Goal: Information Seeking & Learning: Learn about a topic

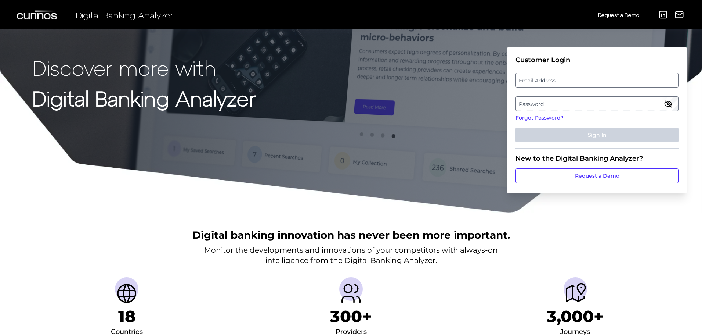
click at [531, 75] on label "Email Address" at bounding box center [597, 79] width 162 height 13
click at [531, 75] on input "email" at bounding box center [597, 80] width 163 height 15
click at [530, 83] on input "Email Address" at bounding box center [597, 80] width 163 height 15
type input "[EMAIL_ADDRESS][DOMAIN_NAME]"
click at [529, 103] on label "Password" at bounding box center [597, 103] width 162 height 13
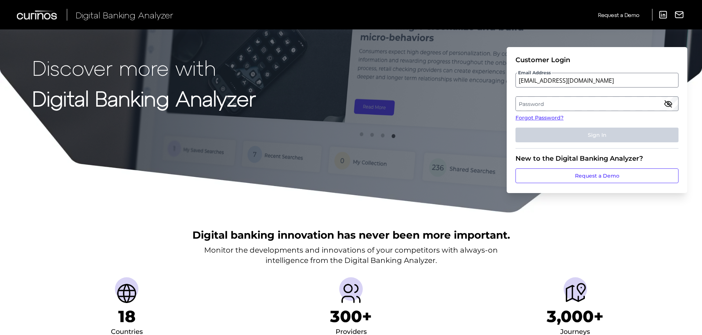
click at [541, 103] on label "Password" at bounding box center [597, 103] width 162 height 13
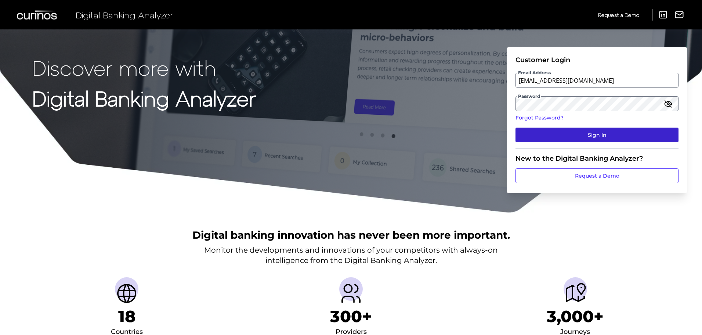
click at [551, 129] on button "Sign In" at bounding box center [597, 134] width 163 height 15
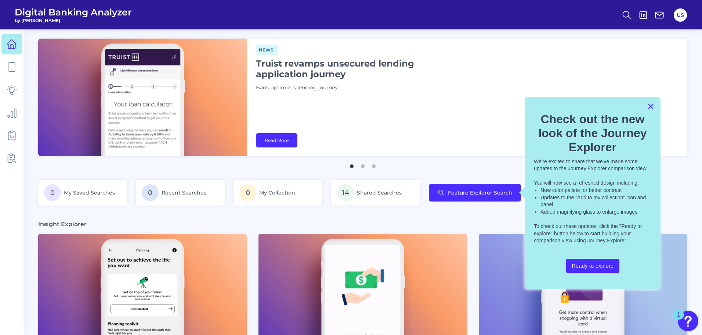
click at [652, 105] on button "×" at bounding box center [650, 106] width 7 height 12
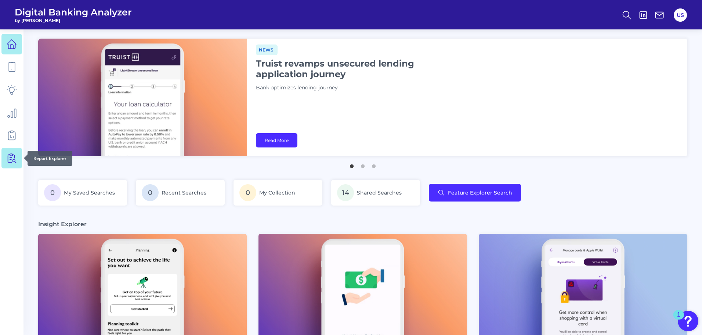
click at [7, 154] on icon at bounding box center [12, 158] width 10 height 10
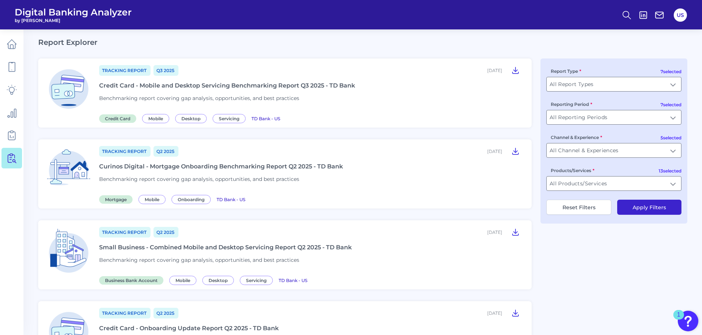
scroll to position [16, 0]
click at [615, 152] on input "All Channel & Experiences" at bounding box center [614, 149] width 134 height 14
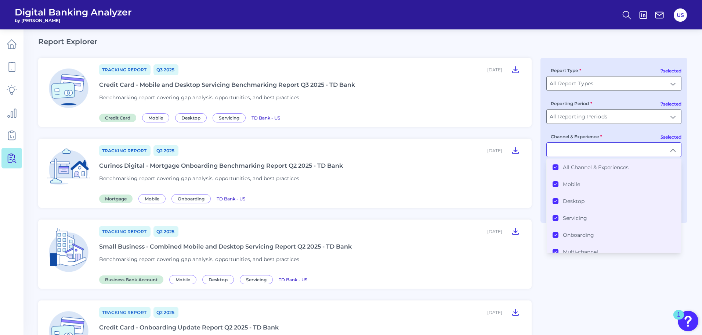
click at [558, 166] on Experiences "All Channel & Experiences" at bounding box center [556, 167] width 6 height 6
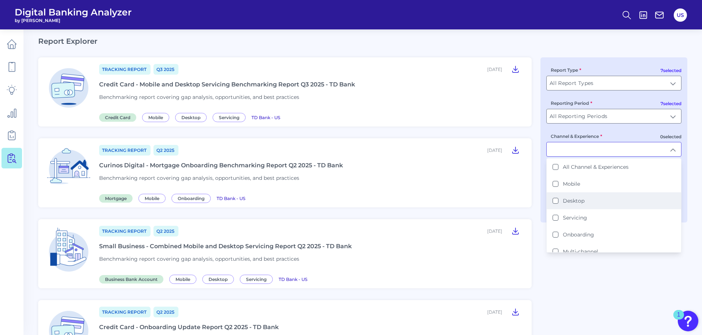
click at [553, 203] on button "Desktop" at bounding box center [556, 201] width 6 height 6
type input "Desktop"
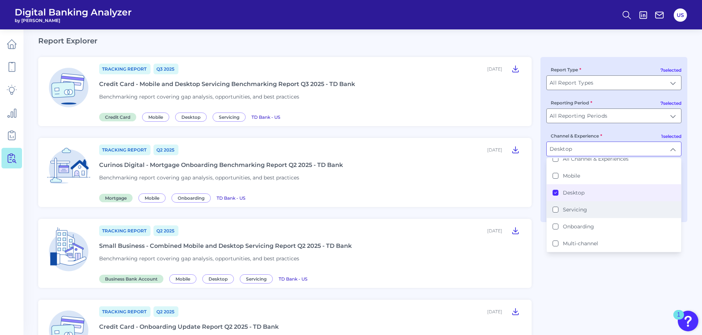
scroll to position [0, 0]
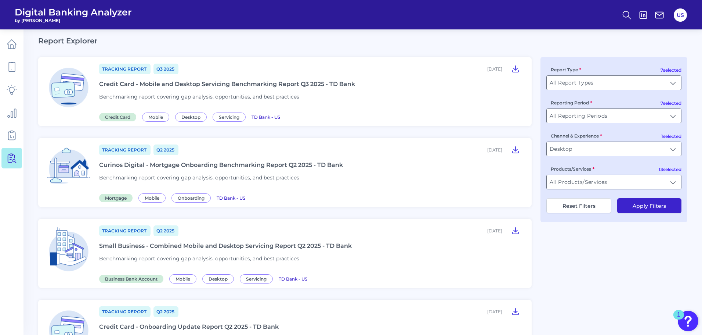
click at [645, 206] on button "Apply Filters" at bounding box center [649, 205] width 64 height 15
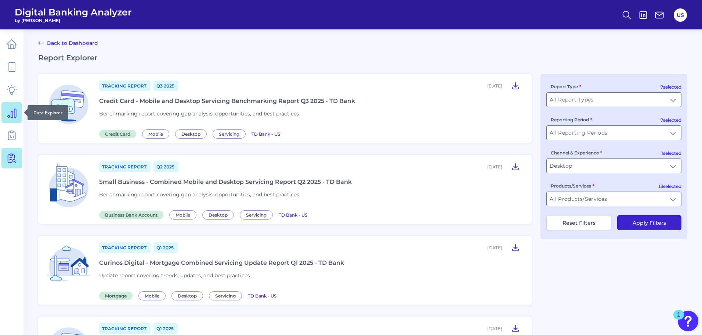
click at [11, 107] on icon at bounding box center [12, 112] width 10 height 10
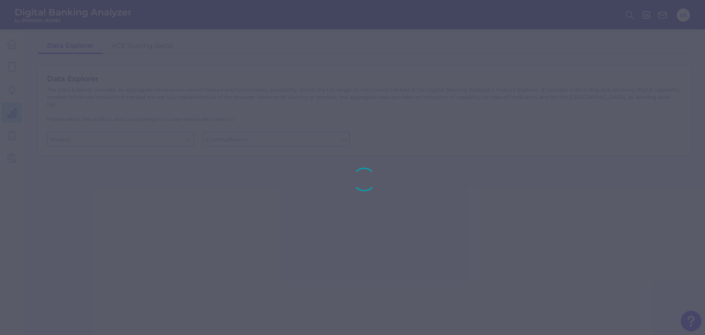
type input "Business Bank Account"
type input "[GEOGRAPHIC_DATA]"
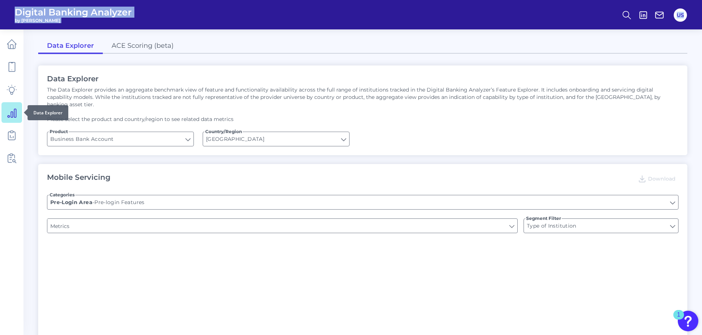
type input "Does it offer third-party single sign on?"
type input "Can you apply for the PRODUCT as a new to brand customer on ANY digital channel?"
type input "Upon opening the app are users immediately prompted to use Touch/Face ID to log…"
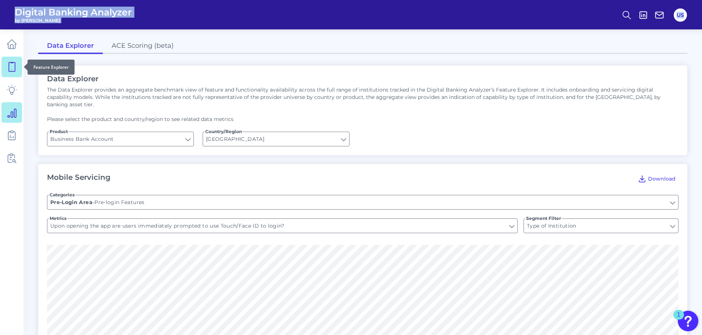
click at [13, 67] on icon at bounding box center [12, 67] width 10 height 10
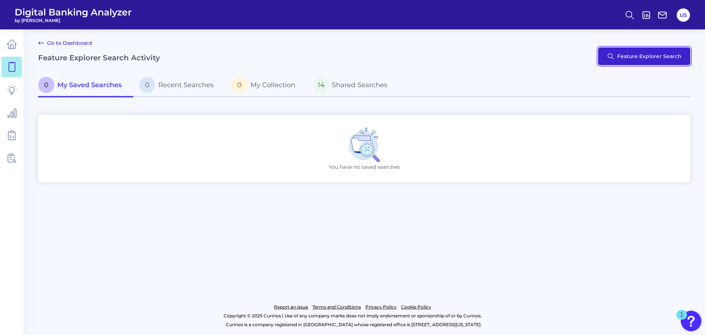
click at [648, 53] on button "Feature Explorer Search" at bounding box center [644, 56] width 92 height 18
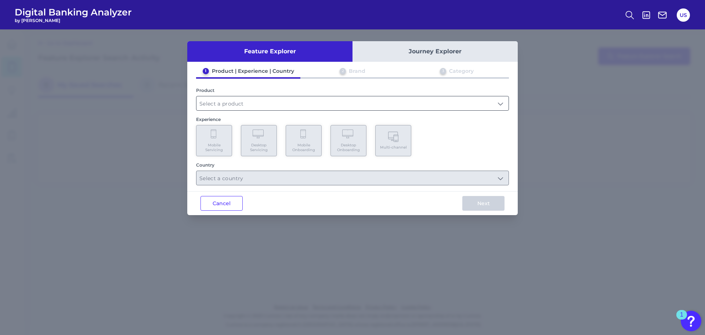
click at [312, 103] on input "text" at bounding box center [352, 103] width 312 height 14
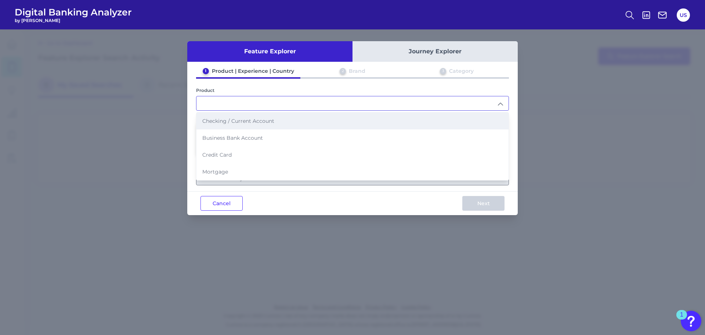
click at [306, 123] on li "Checking / Current Account" at bounding box center [352, 120] width 312 height 17
type input "Checking / Current Account"
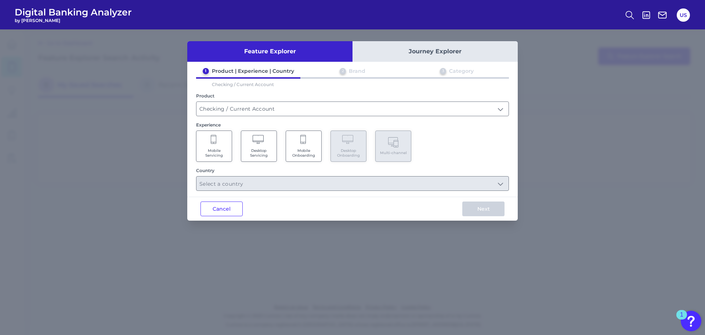
click at [263, 144] on icon at bounding box center [259, 140] width 13 height 10
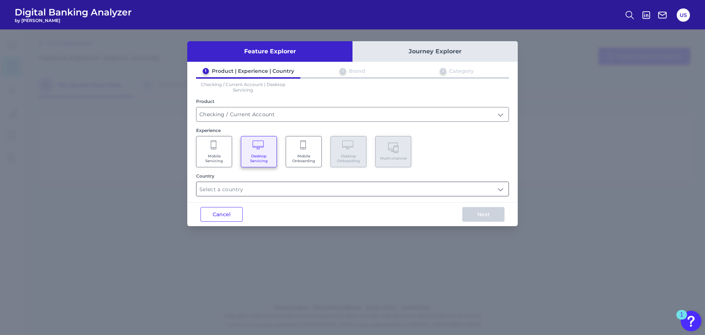
click at [429, 185] on input "text" at bounding box center [352, 189] width 312 height 14
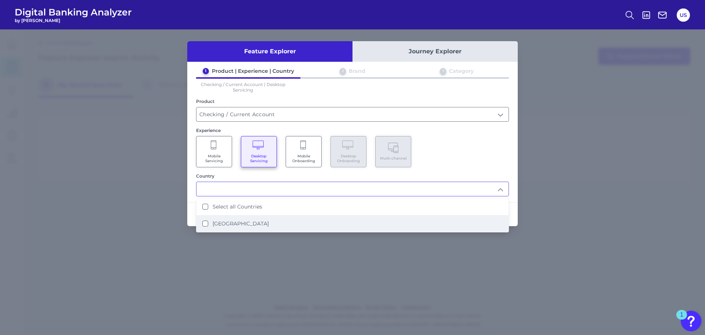
click at [377, 221] on li "[GEOGRAPHIC_DATA]" at bounding box center [352, 223] width 312 height 17
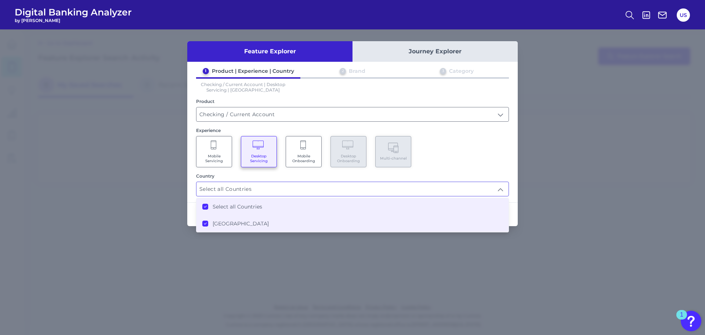
type input "Select all Countries"
click at [434, 260] on div "Feature Explorer Journey Explorer 1 Product | Experience | Country 2 Brand 3 Ca…" at bounding box center [352, 181] width 705 height 305
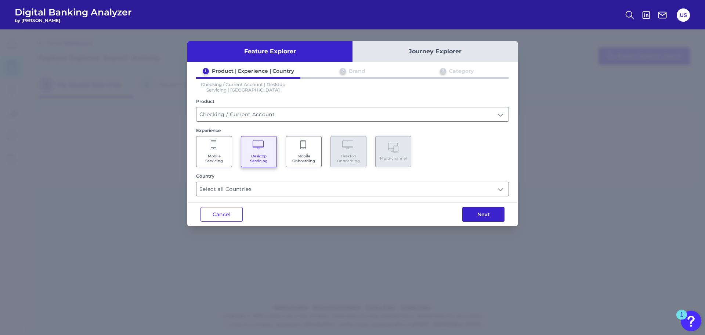
click at [479, 215] on button "Next" at bounding box center [483, 214] width 42 height 15
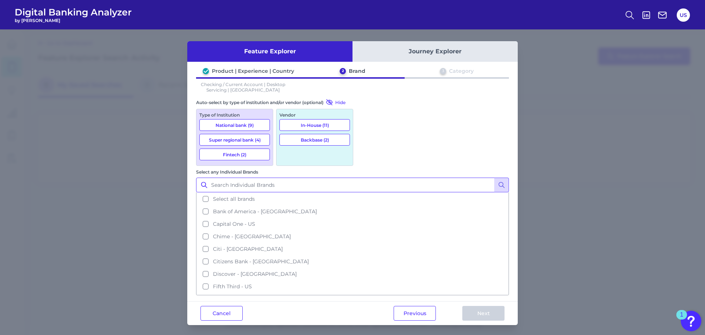
click at [409, 177] on input "Select any Individual Brands" at bounding box center [352, 184] width 313 height 15
type input "t"
click at [259, 124] on button "National bank (9)" at bounding box center [234, 125] width 70 height 12
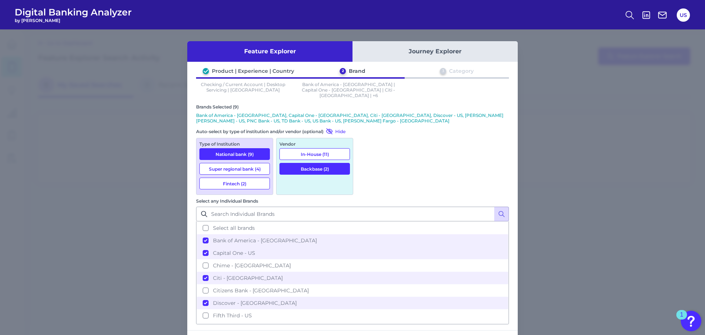
click at [255, 163] on button "Super regional bank (4)" at bounding box center [234, 169] width 70 height 12
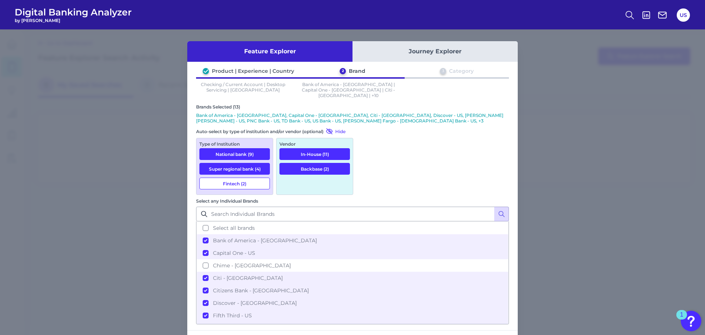
click at [249, 181] on button "Fintech (2)" at bounding box center [234, 183] width 70 height 12
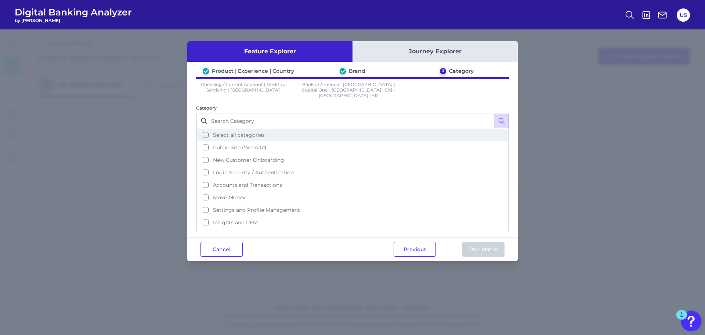
click at [398, 132] on button "Select all categories" at bounding box center [352, 135] width 311 height 12
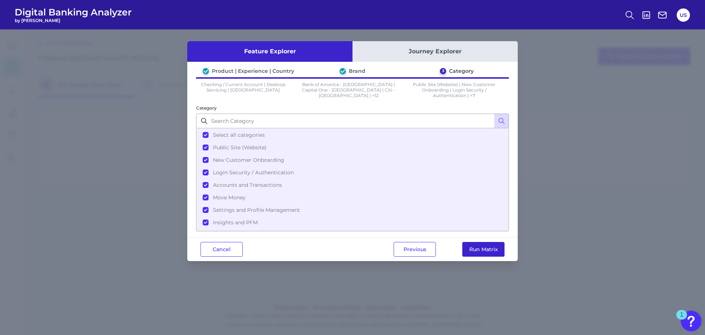
click at [475, 248] on button "Run Matrix" at bounding box center [483, 249] width 42 height 15
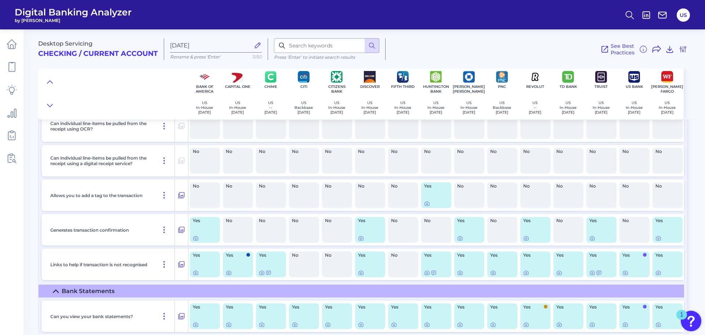
scroll to position [3055, 0]
